Goal: Information Seeking & Learning: Understand process/instructions

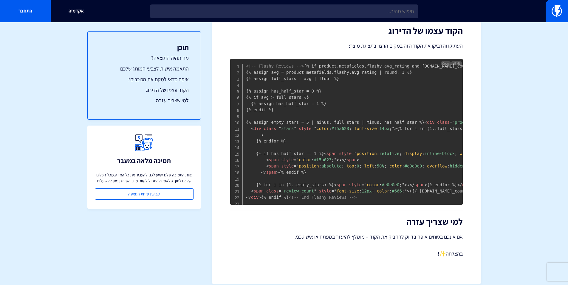
scroll to position [297, 0]
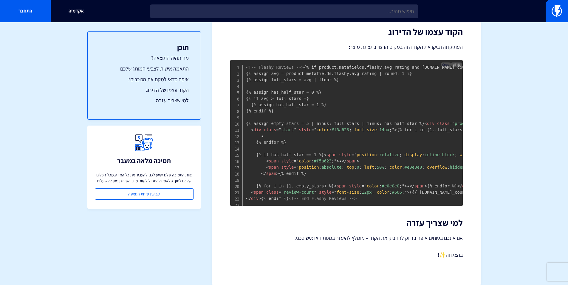
click at [445, 67] on span "Copy" at bounding box center [445, 65] width 7 height 4
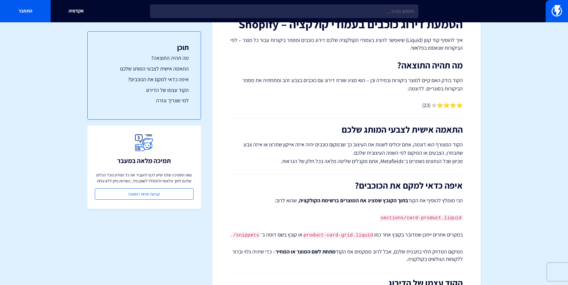
scroll to position [101, 0]
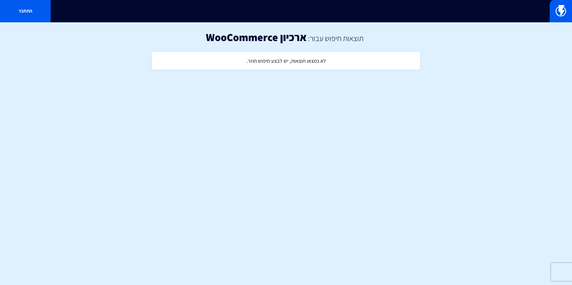
click at [292, 58] on h4 "לא נמצאו תוצאות, יש לבצע חיפוש חוזר." at bounding box center [286, 61] width 80 height 6
drag, startPoint x: 256, startPoint y: 60, endPoint x: 336, endPoint y: 33, distance: 84.8
click at [255, 60] on h4 "לא נמצאו תוצאות, יש לבצע חיפוש חוזר." at bounding box center [286, 61] width 80 height 6
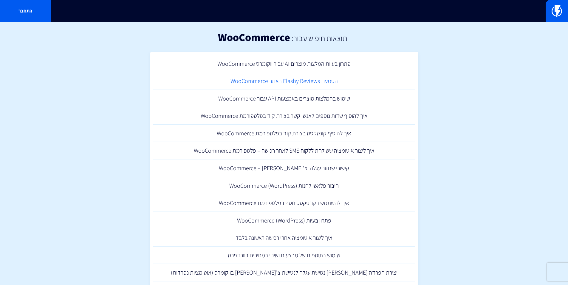
click at [320, 82] on link "הטמעת Flashy Reviews באתר WooCommerce" at bounding box center [284, 81] width 262 height 18
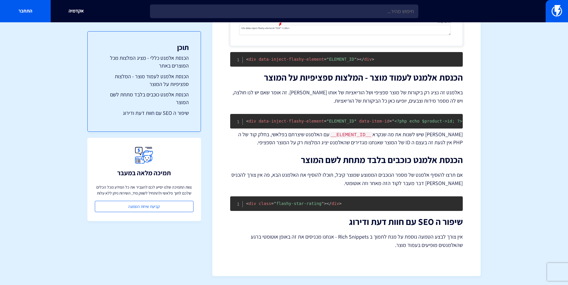
scroll to position [797, 0]
drag, startPoint x: 343, startPoint y: 203, endPoint x: 245, endPoint y: 203, distance: 97.7
click at [245, 203] on pre "< div class = " flashy-star-rating " > </ div >" at bounding box center [346, 204] width 232 height 15
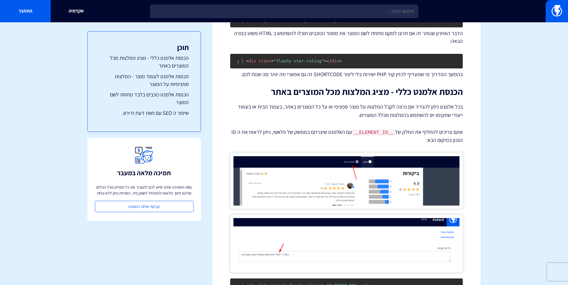
scroll to position [487, 0]
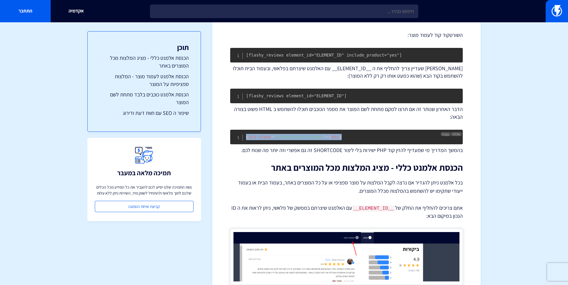
drag, startPoint x: 342, startPoint y: 141, endPoint x: 245, endPoint y: 137, distance: 97.2
click at [245, 137] on pre "< div class = " flashy-star-rating " > </ div >" at bounding box center [346, 137] width 232 height 15
copy code "< div class = " flashy-star-rating " > </ div >"
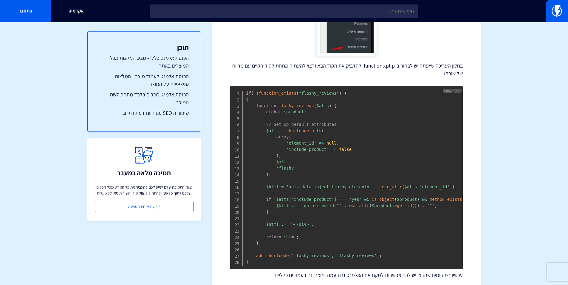
scroll to position [230, 0]
click at [446, 89] on span "Copy" at bounding box center [447, 90] width 7 height 4
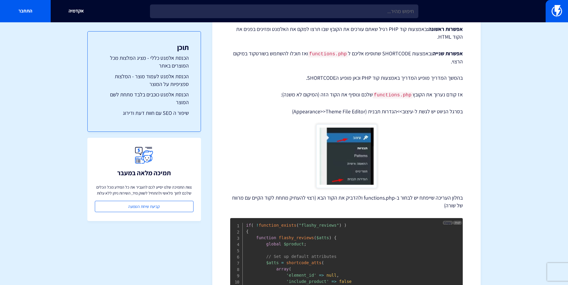
scroll to position [0, 0]
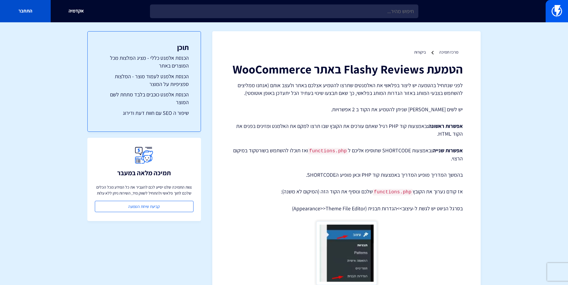
click at [27, 13] on link "התחבר" at bounding box center [25, 11] width 51 height 22
